Goal: Information Seeking & Learning: Find specific fact

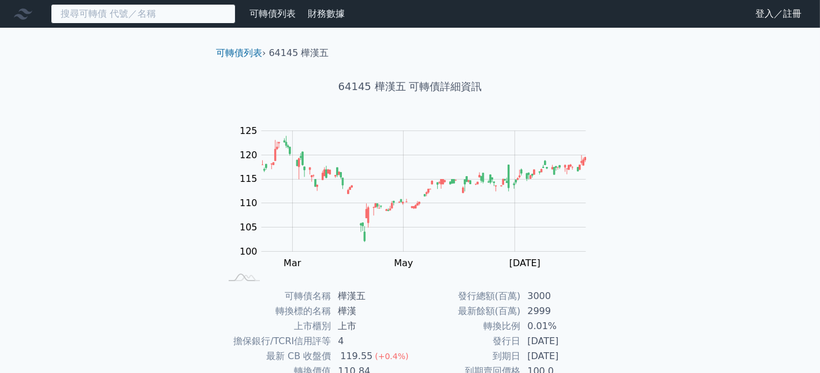
click at [179, 17] on input at bounding box center [143, 14] width 185 height 20
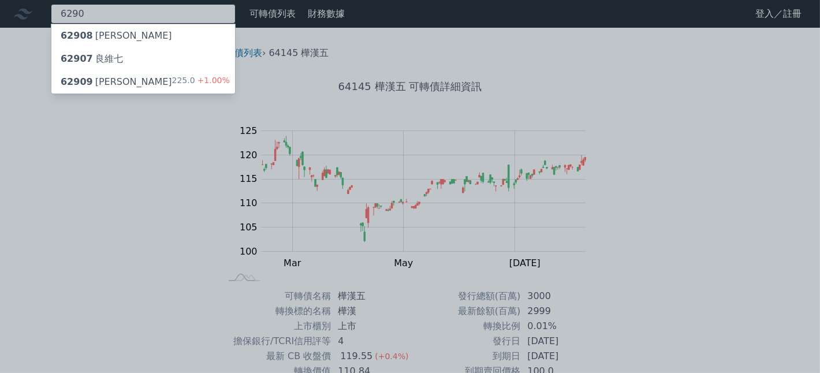
type input "6290"
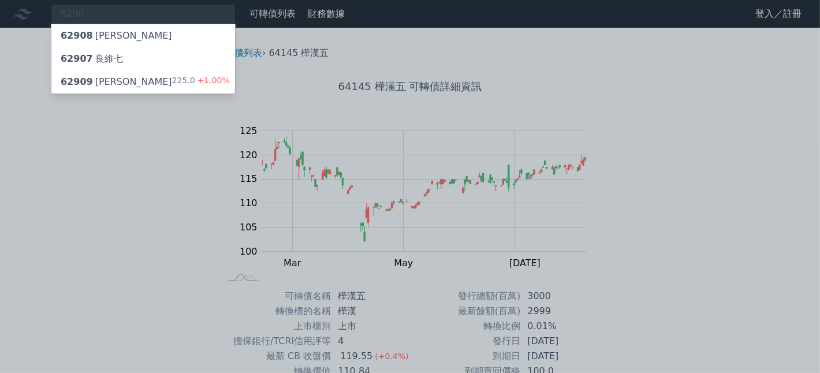
click at [132, 81] on div "62909 良維九 225.0 +1.00%" at bounding box center [143, 81] width 184 height 23
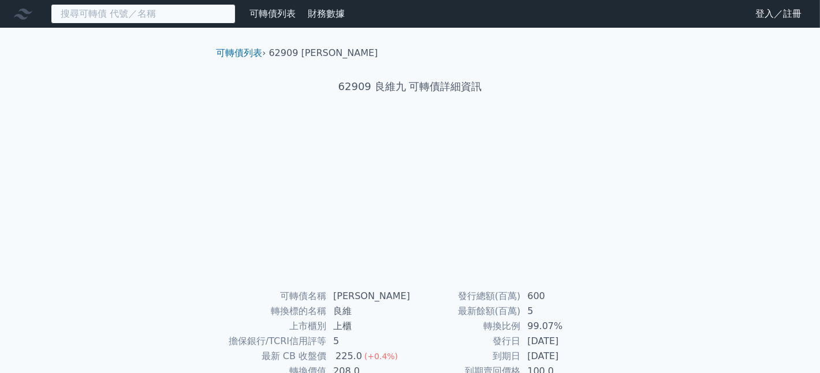
click at [118, 21] on input at bounding box center [143, 14] width 185 height 20
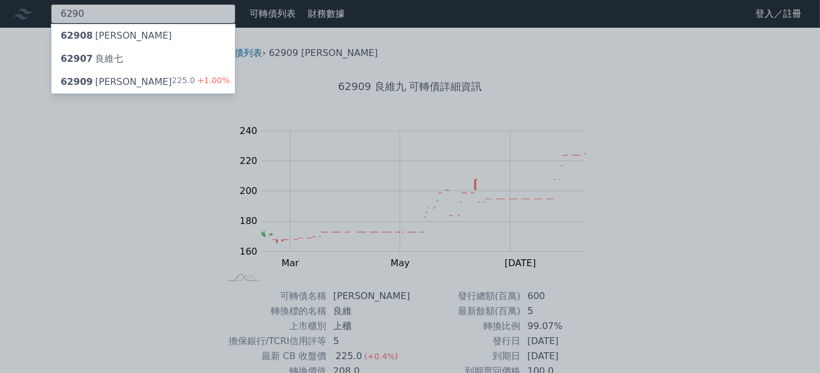
type input "6290"
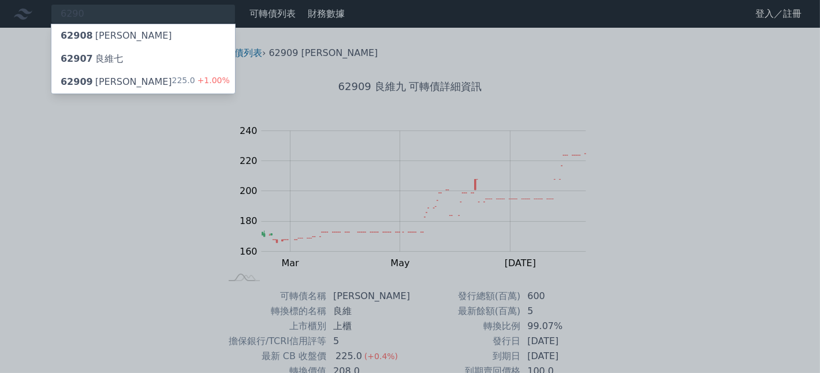
click at [135, 81] on div "62909 良維九 225.0 +1.00%" at bounding box center [143, 81] width 184 height 23
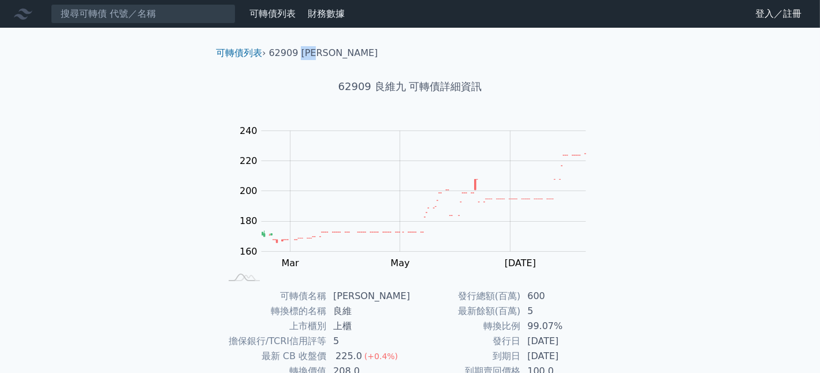
drag, startPoint x: 300, startPoint y: 52, endPoint x: 325, endPoint y: 50, distance: 25.0
click at [325, 50] on li "62909 [PERSON_NAME]" at bounding box center [323, 53] width 109 height 14
copy li "[PERSON_NAME]"
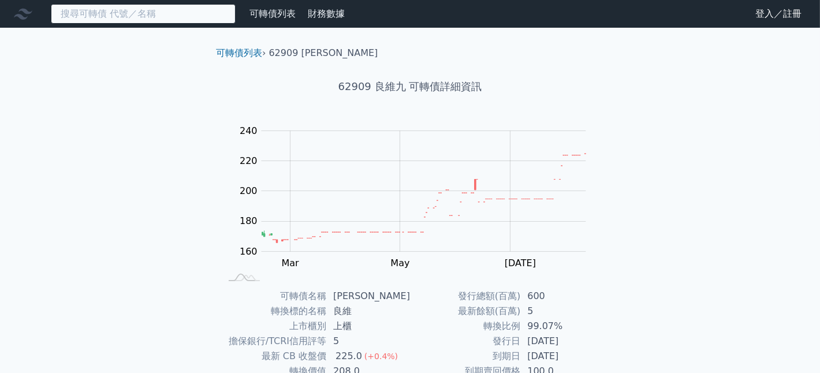
click at [143, 13] on input at bounding box center [143, 14] width 185 height 20
paste input "[PERSON_NAME]"
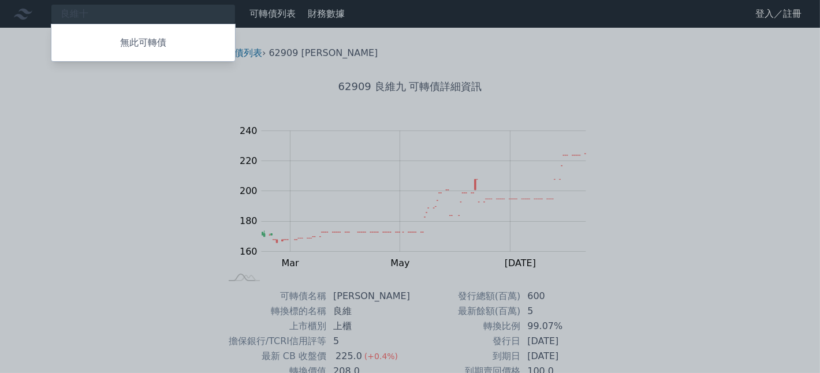
drag, startPoint x: 95, startPoint y: 7, endPoint x: 94, endPoint y: 14, distance: 7.0
click at [95, 7] on div at bounding box center [410, 186] width 820 height 373
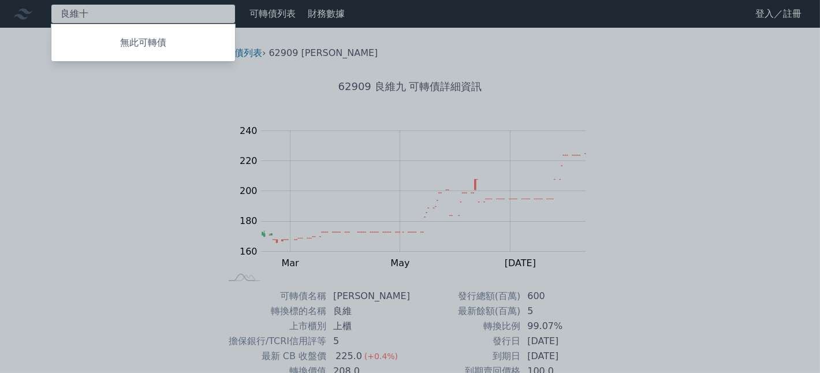
click at [93, 13] on div "良維十 無此可轉債" at bounding box center [143, 14] width 185 height 20
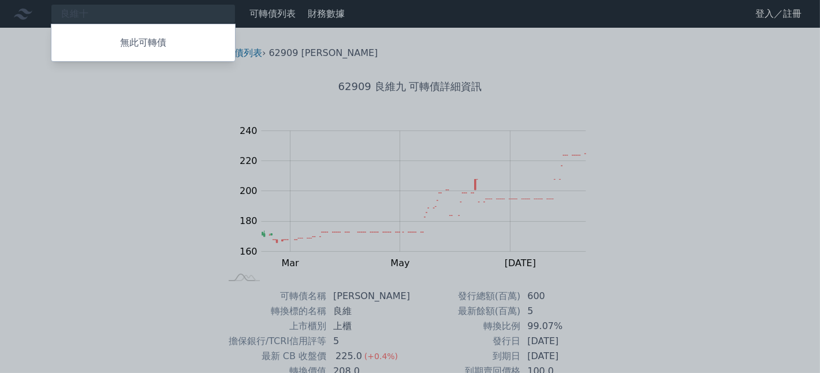
click at [104, 13] on div at bounding box center [410, 186] width 820 height 373
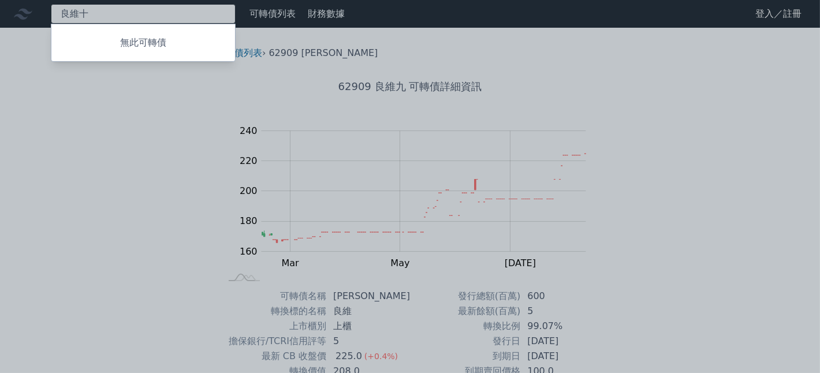
click at [95, 15] on div "良維十 無此可轉債" at bounding box center [143, 14] width 185 height 20
type input "良"
type input "629010"
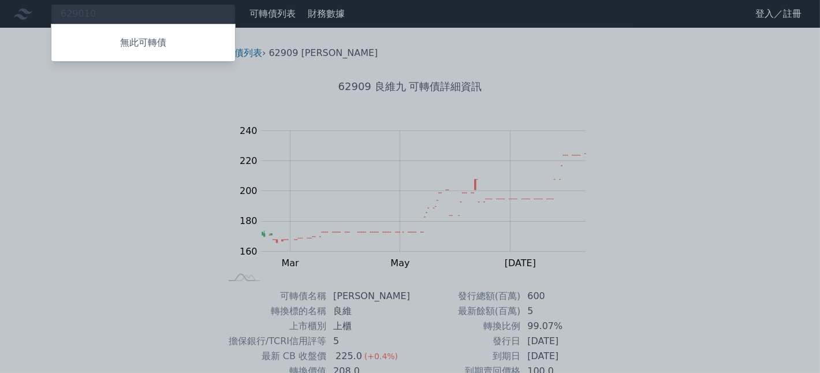
click at [326, 54] on div at bounding box center [410, 186] width 820 height 373
